Goal: Check status: Check status

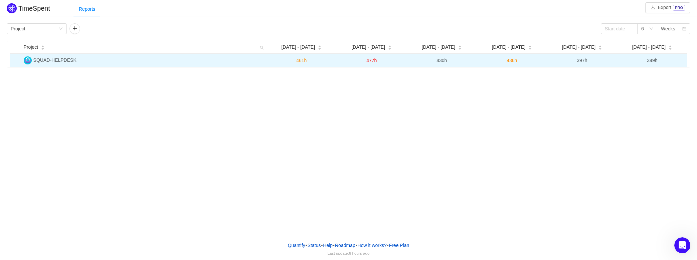
click at [651, 61] on span "349h" at bounding box center [652, 60] width 10 height 5
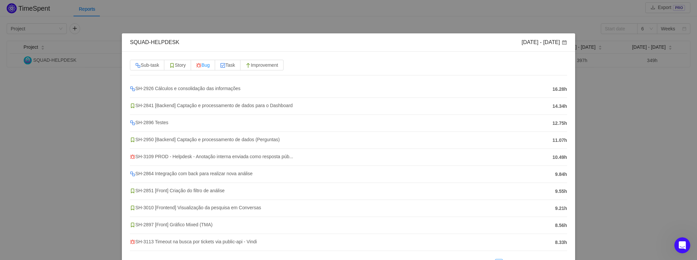
click at [200, 68] on img at bounding box center [198, 65] width 5 height 5
click at [196, 67] on input "Bug" at bounding box center [196, 67] width 0 height 0
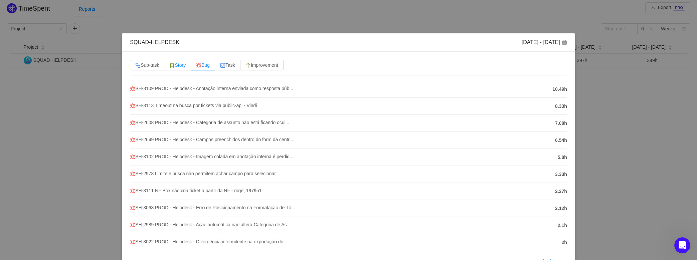
click at [178, 66] on span "Story" at bounding box center [177, 64] width 16 height 5
click at [169, 67] on input "Story" at bounding box center [169, 67] width 0 height 0
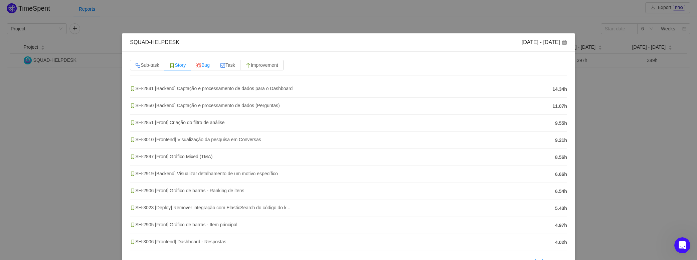
click at [204, 66] on span "Bug" at bounding box center [203, 64] width 14 height 5
click at [196, 67] on input "Bug" at bounding box center [196, 67] width 0 height 0
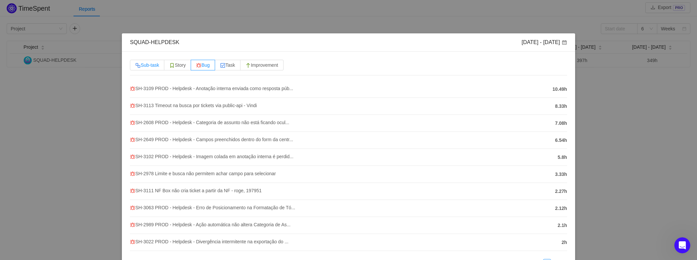
click at [143, 64] on span "Sub-task" at bounding box center [147, 64] width 24 height 5
click at [135, 67] on input "Sub-task" at bounding box center [135, 67] width 0 height 0
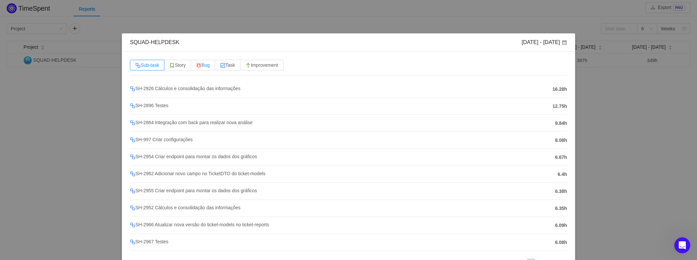
click at [205, 67] on span "Bug" at bounding box center [203, 64] width 14 height 5
click at [196, 67] on input "Bug" at bounding box center [196, 67] width 0 height 0
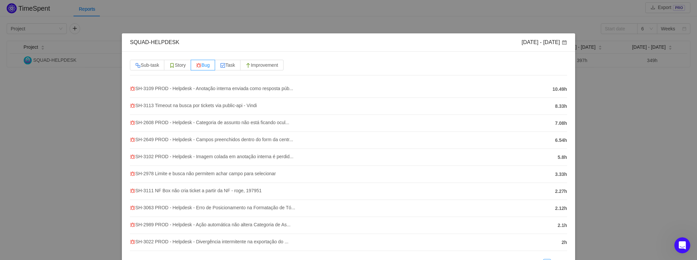
click at [617, 93] on div "SQUAD-HELPDESK [DATE] - [DATE] Sub-task Story Bug Task Improvement SH-3109 PROD…" at bounding box center [348, 130] width 697 height 260
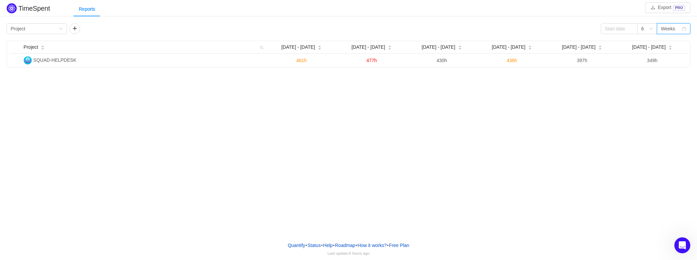
click at [671, 31] on div "Weeks" at bounding box center [668, 29] width 14 height 10
click at [674, 54] on li "Months" at bounding box center [673, 52] width 33 height 11
click at [675, 28] on div "Months" at bounding box center [668, 29] width 15 height 10
click at [673, 42] on li "Weeks" at bounding box center [673, 41] width 33 height 11
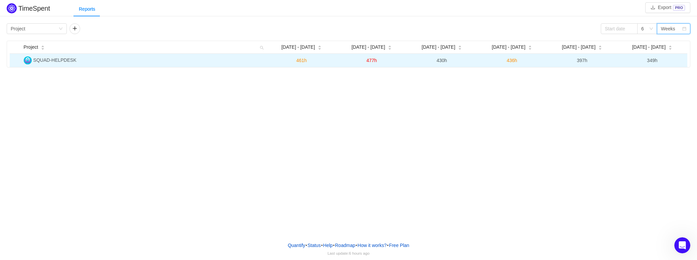
click at [510, 61] on span "436h" at bounding box center [511, 60] width 10 height 5
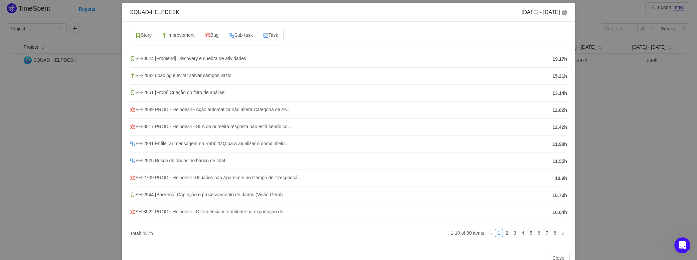
scroll to position [44, 0]
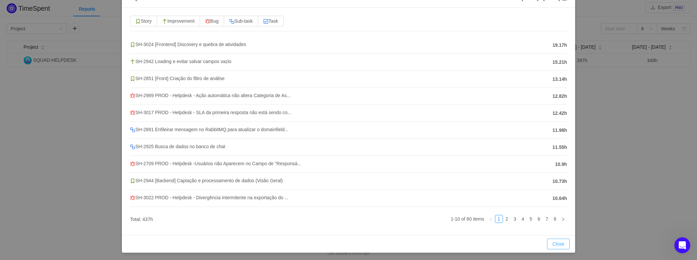
click at [556, 241] on button "Close" at bounding box center [558, 244] width 23 height 11
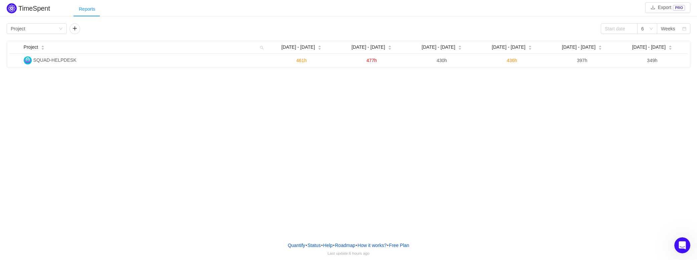
click at [89, 9] on div "Reports" at bounding box center [86, 9] width 27 height 15
